Goal: Information Seeking & Learning: Learn about a topic

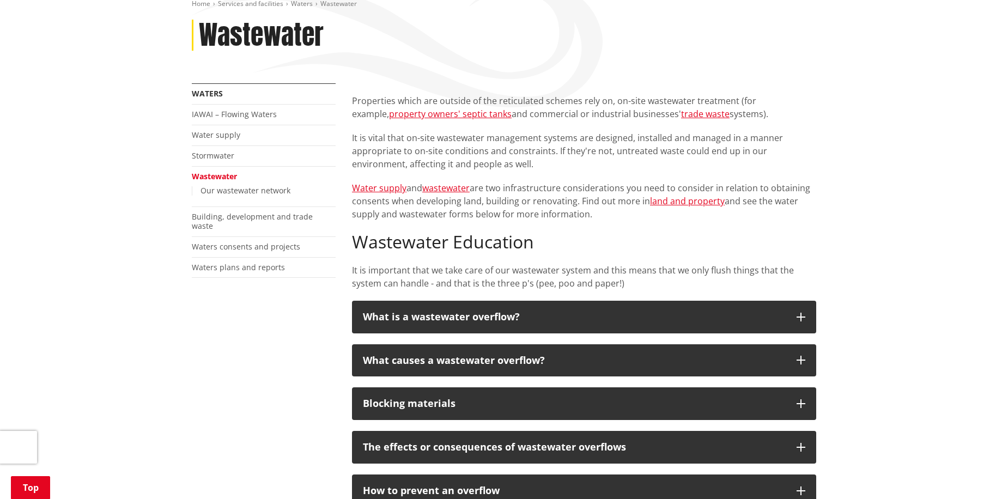
scroll to position [164, 0]
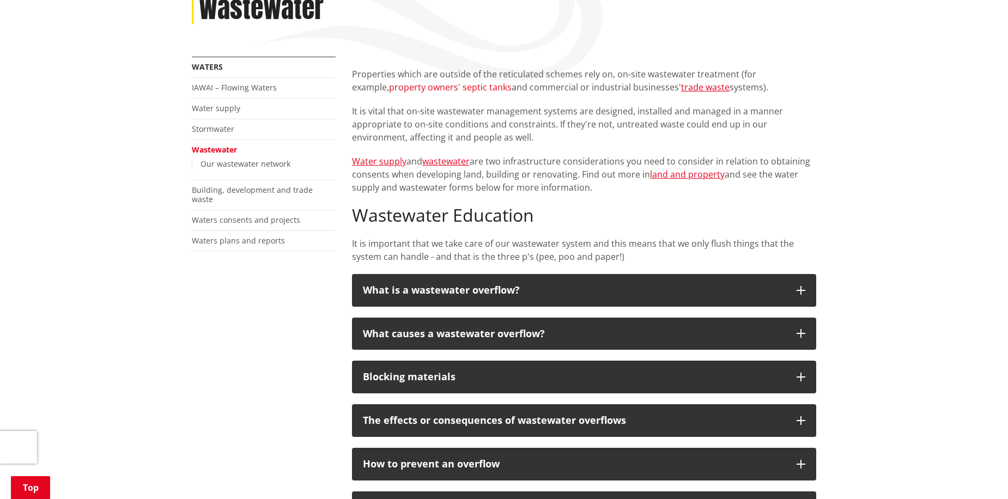
click at [450, 87] on link "property owners' septic tanks" at bounding box center [450, 87] width 123 height 12
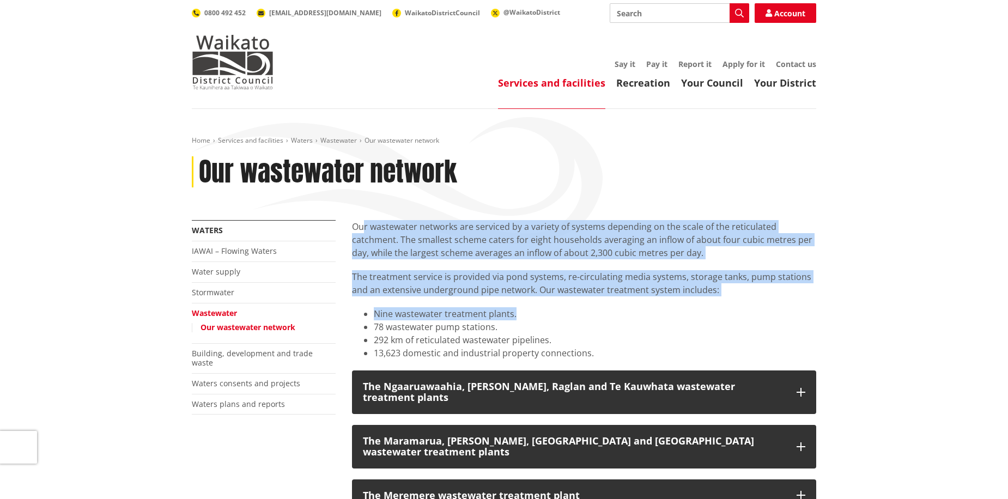
drag, startPoint x: 461, startPoint y: 233, endPoint x: 768, endPoint y: 299, distance: 314.4
click at [768, 299] on div "Our wastewater networks are serviced by a variety of systems depending on the s…" at bounding box center [584, 290] width 464 height 140
drag, startPoint x: 768, startPoint y: 299, endPoint x: 703, endPoint y: 307, distance: 65.4
click at [711, 307] on li "Nine wastewater treatment plants." at bounding box center [595, 313] width 443 height 13
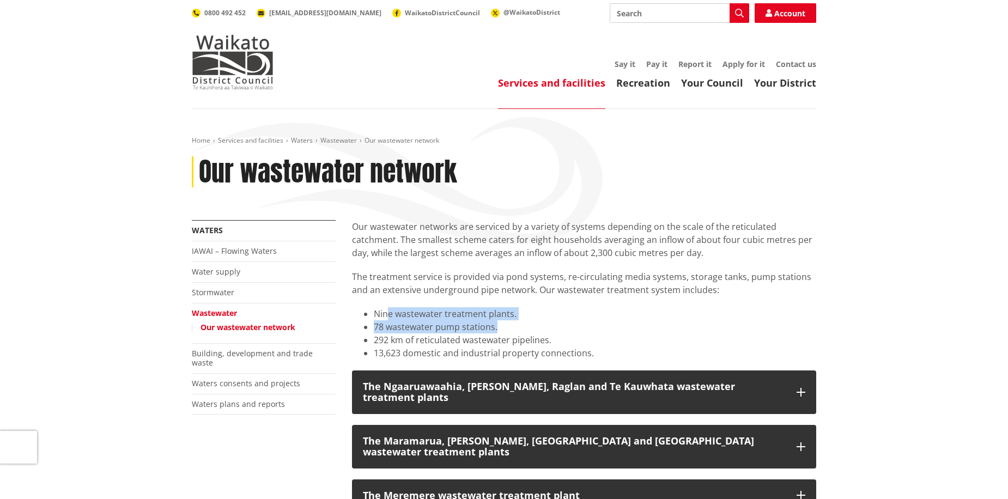
drag, startPoint x: 390, startPoint y: 311, endPoint x: 543, endPoint y: 325, distance: 153.3
click at [543, 325] on ul "Nine wastewater treatment plants. 78 wastewater pump stations. 292 km of reticu…" at bounding box center [584, 333] width 464 height 52
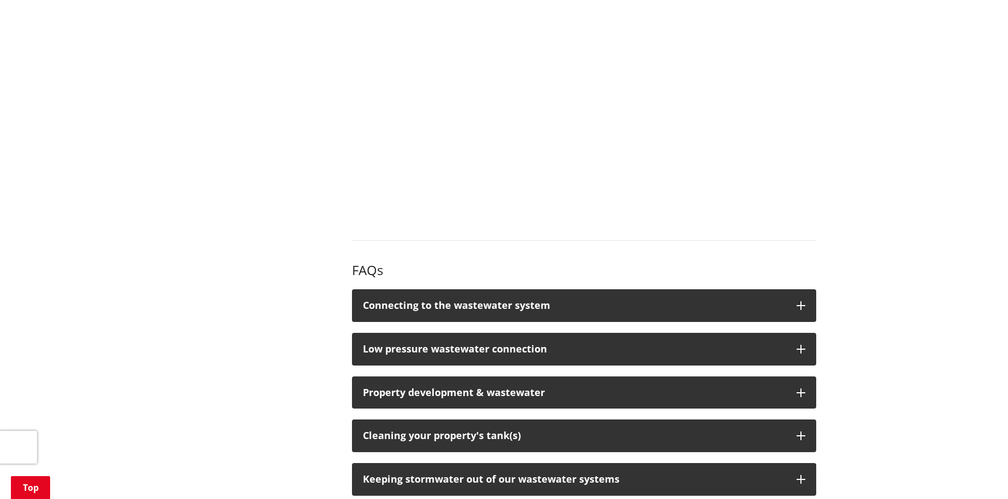
scroll to position [1308, 0]
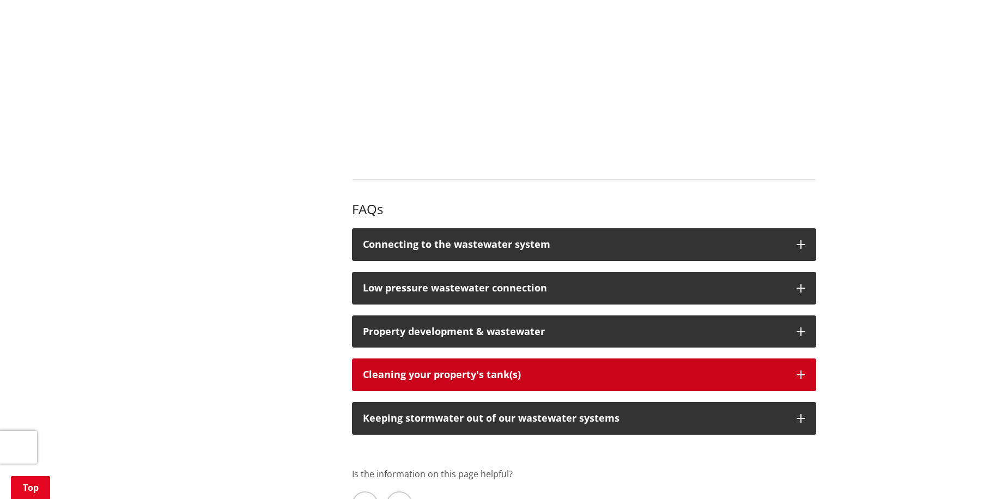
click at [583, 363] on button "Cleaning your property's tank(s)" at bounding box center [584, 375] width 464 height 33
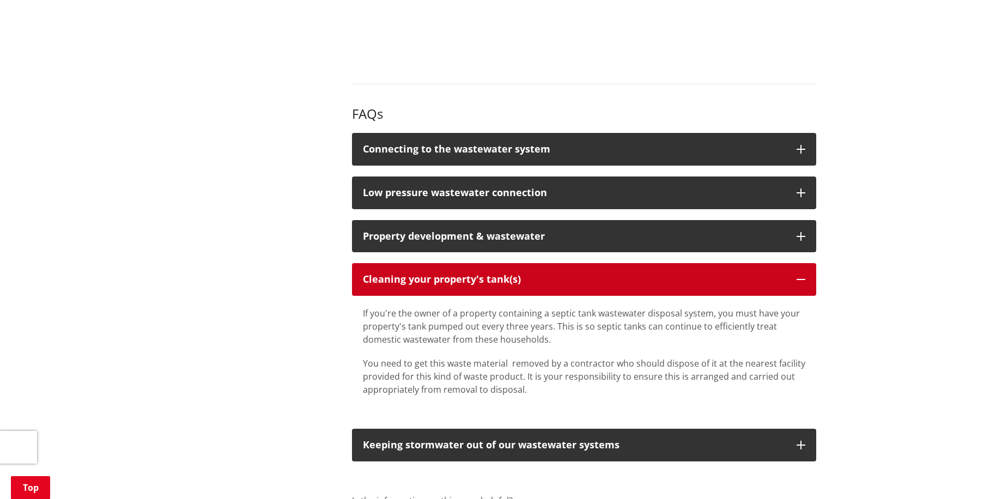
scroll to position [1417, 0]
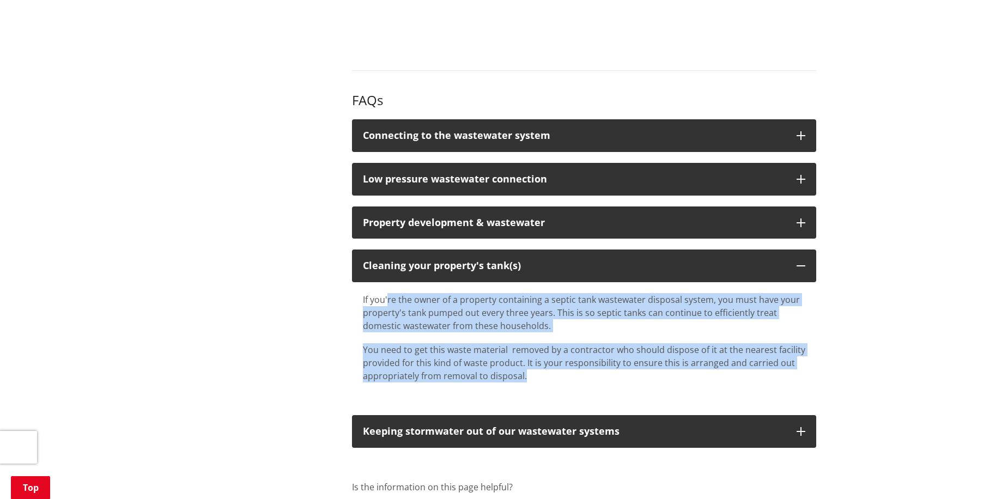
drag, startPoint x: 388, startPoint y: 282, endPoint x: 607, endPoint y: 353, distance: 230.3
click at [607, 353] on div "If you're the owner of a property containing a septic tank wastewater disposal …" at bounding box center [584, 337] width 443 height 89
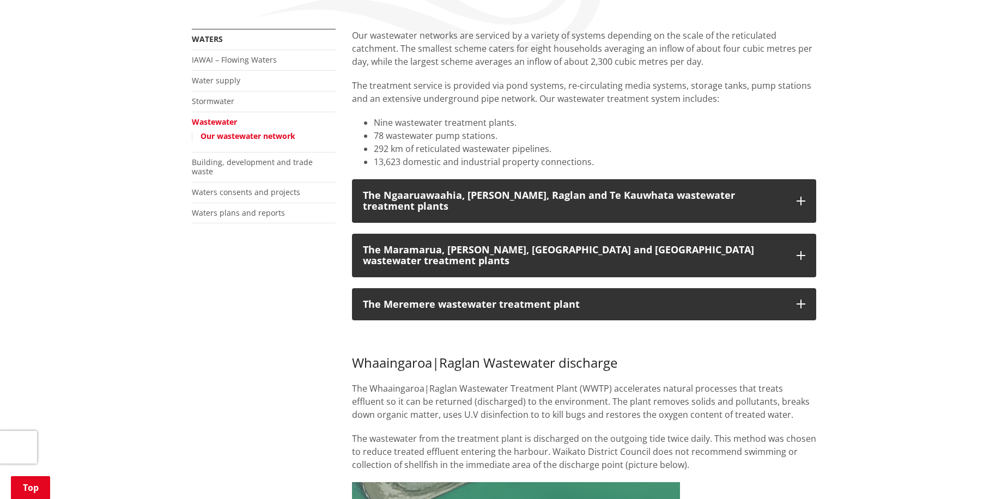
scroll to position [0, 0]
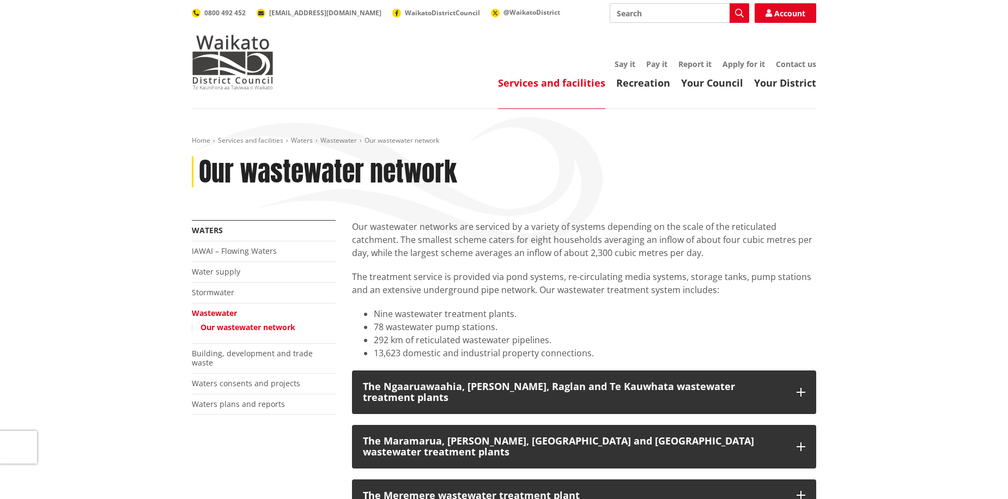
click at [643, 8] on input "Search" at bounding box center [680, 13] width 140 height 20
type input "septic tank"
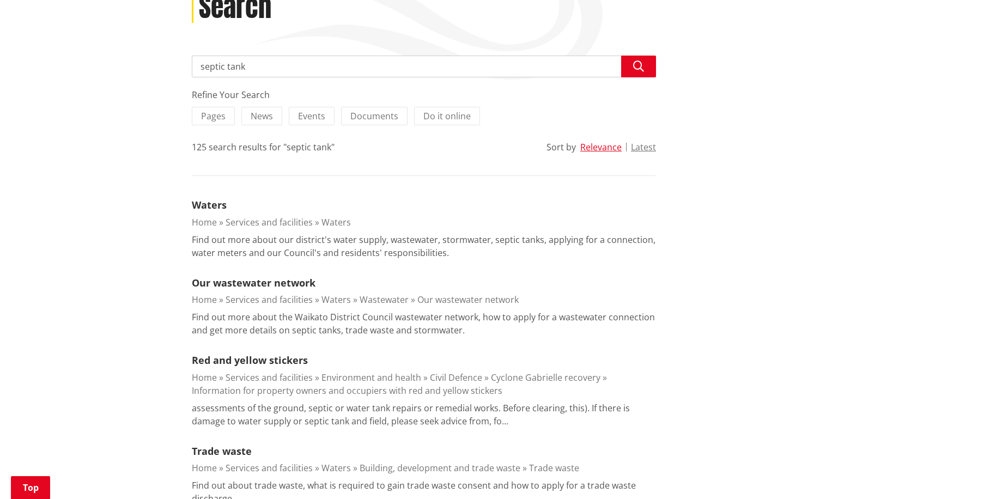
scroll to position [327, 0]
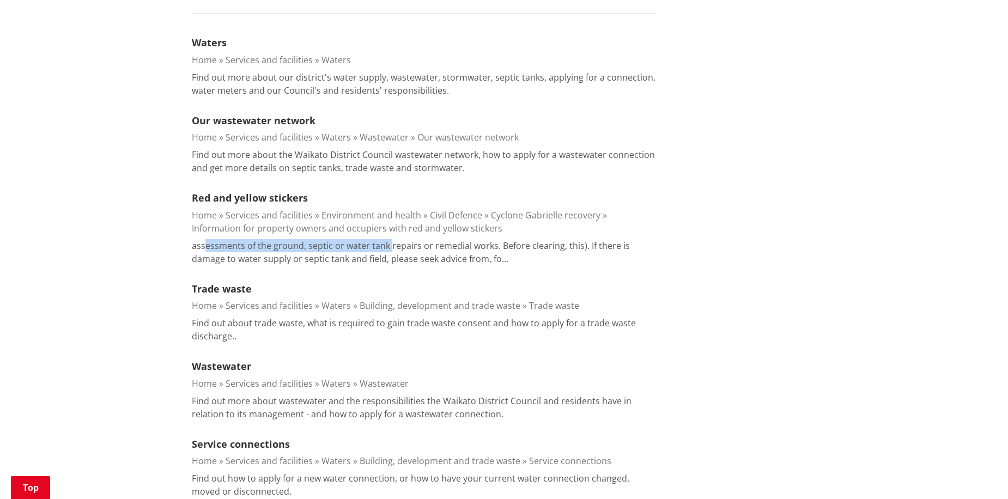
drag, startPoint x: 202, startPoint y: 244, endPoint x: 373, endPoint y: 239, distance: 171.2
click at [373, 239] on p "assessments of the ground, septic or water tank repairs or remedial works. Befo…" at bounding box center [424, 252] width 464 height 26
click at [228, 161] on p "Find out more about the Waikato District Council wastewater network, how to app…" at bounding box center [424, 161] width 464 height 26
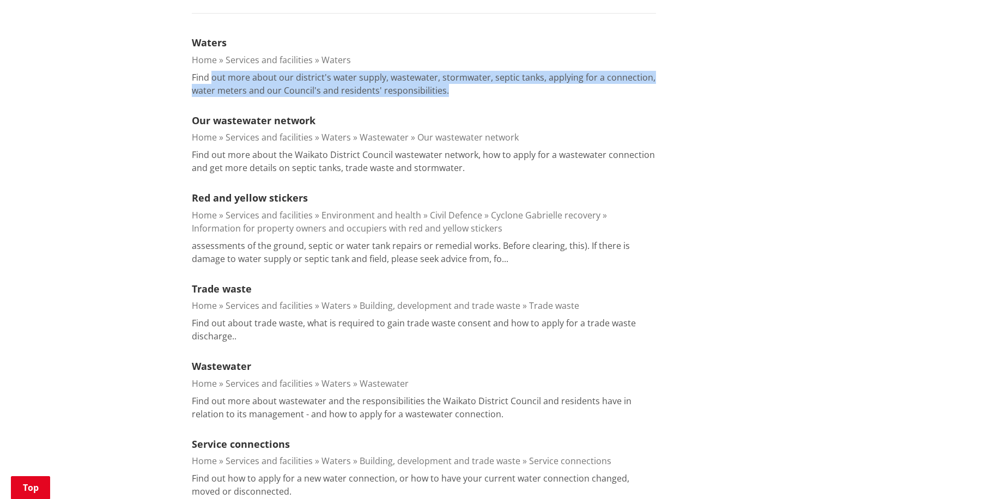
drag, startPoint x: 213, startPoint y: 74, endPoint x: 555, endPoint y: 89, distance: 342.0
click at [555, 89] on p "Find out more about our district's water supply, wastewater, stormwater, septic…" at bounding box center [424, 84] width 464 height 26
click at [553, 89] on p "Find out more about our district's water supply, wastewater, stormwater, septic…" at bounding box center [424, 84] width 464 height 26
